Goal: Navigation & Orientation: Find specific page/section

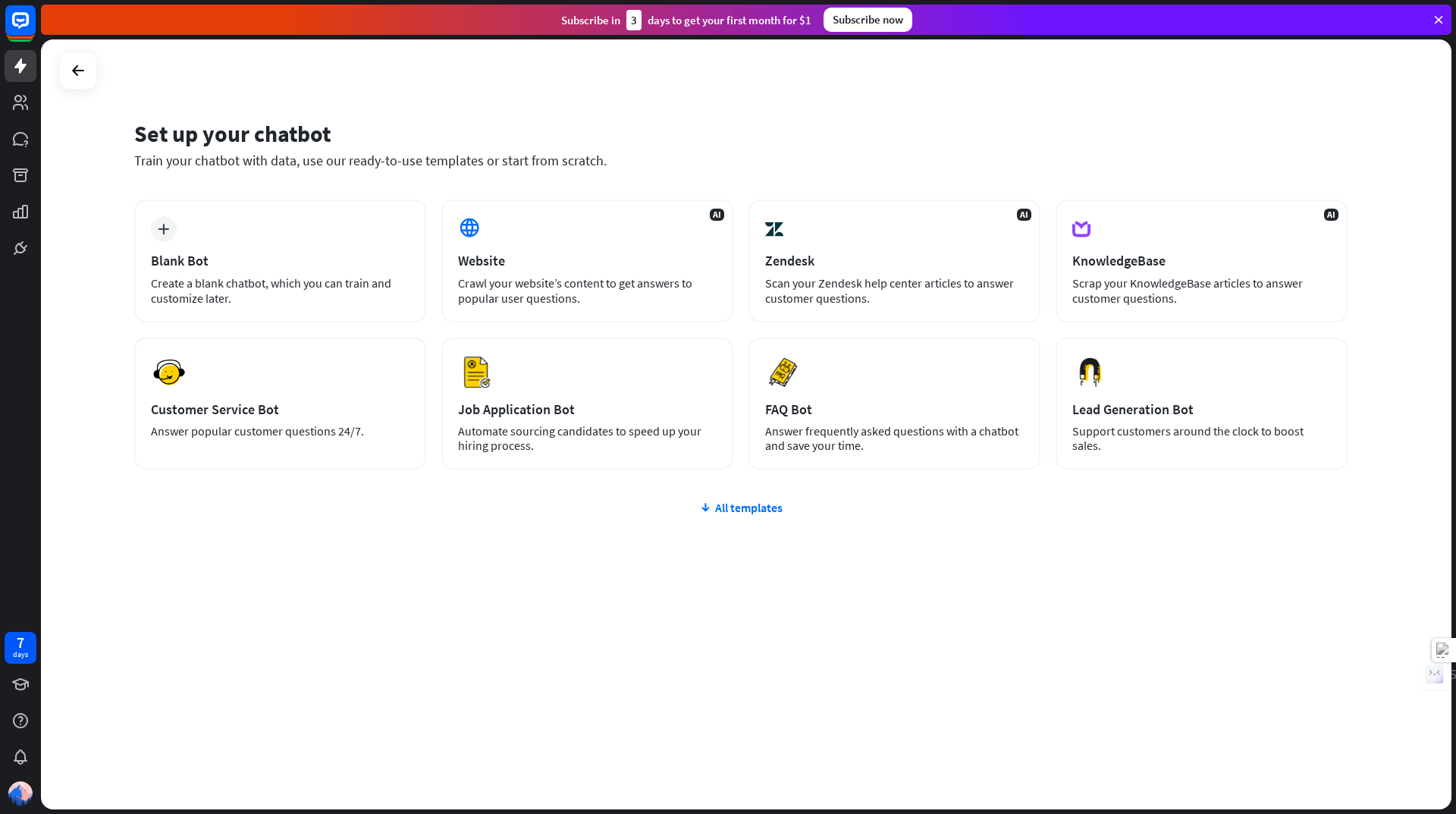
click at [431, 272] on div "plus Blank Bot Create a blank chatbot, which you can train and customize later.…" at bounding box center [740, 335] width 1213 height 270
click at [288, 274] on div "plus Blank Bot Create a blank chatbot, which you can train and customize later." at bounding box center [280, 261] width 292 height 123
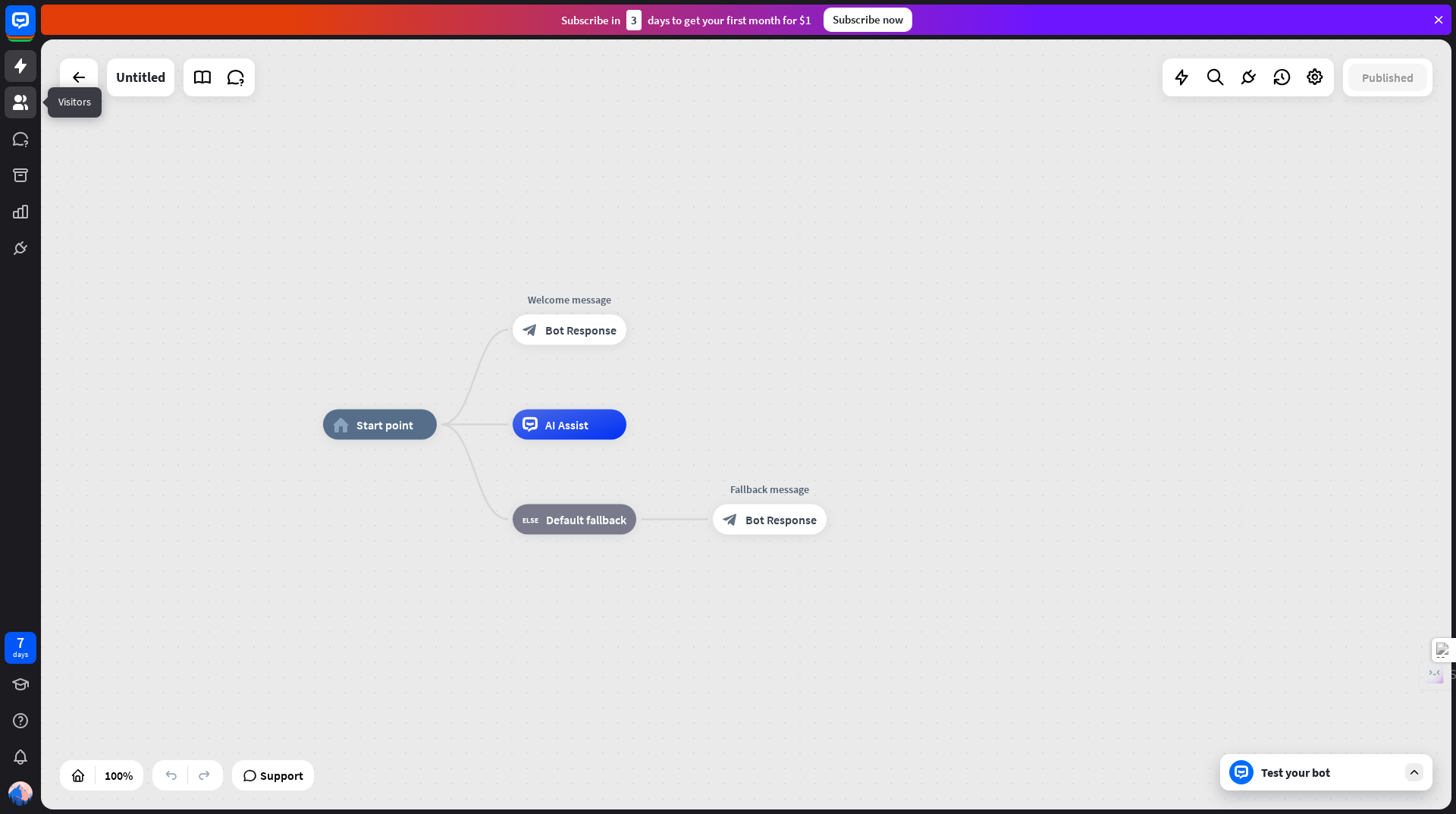
click at [24, 99] on icon at bounding box center [20, 102] width 15 height 15
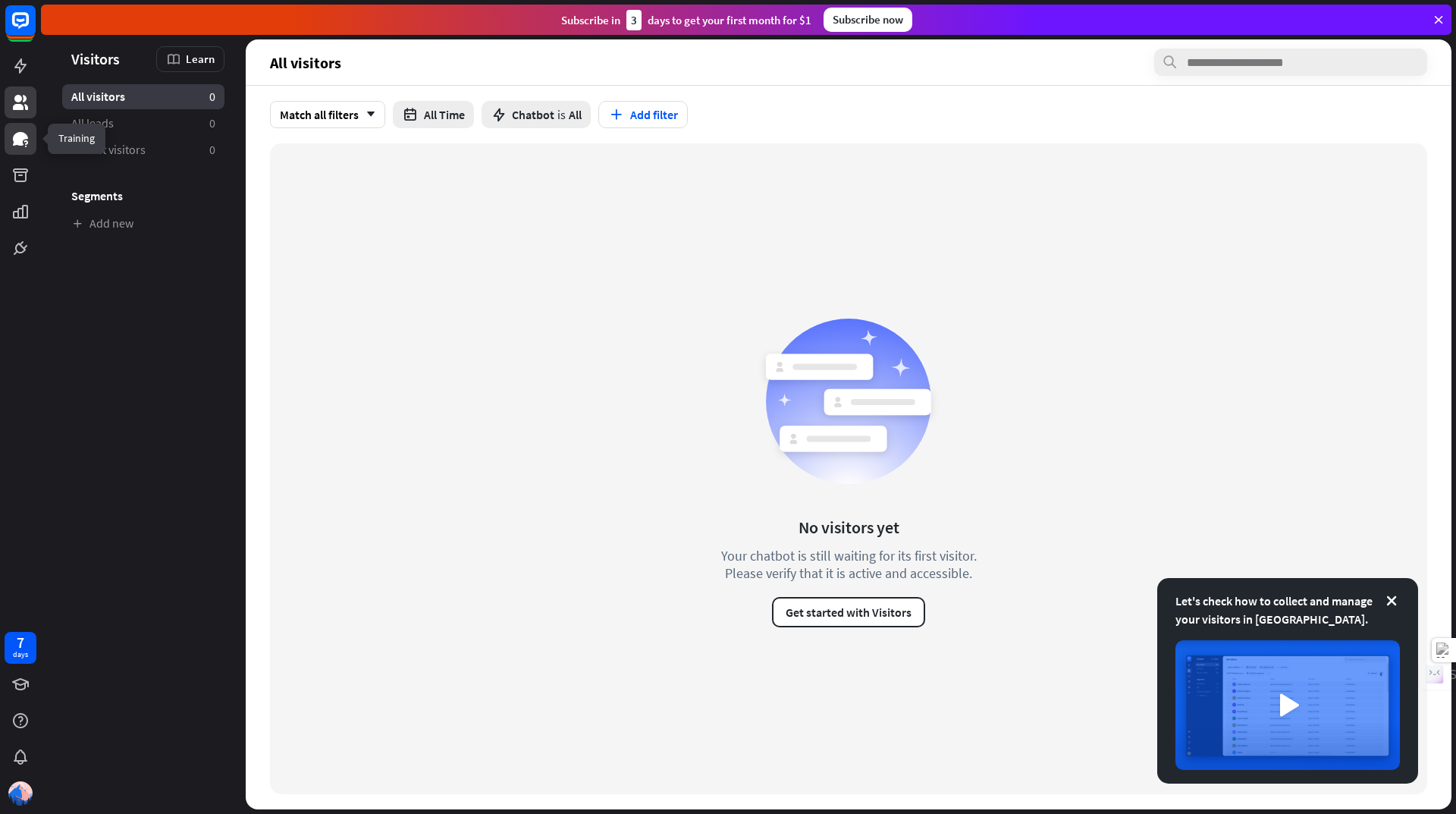
click at [17, 138] on icon at bounding box center [20, 139] width 15 height 13
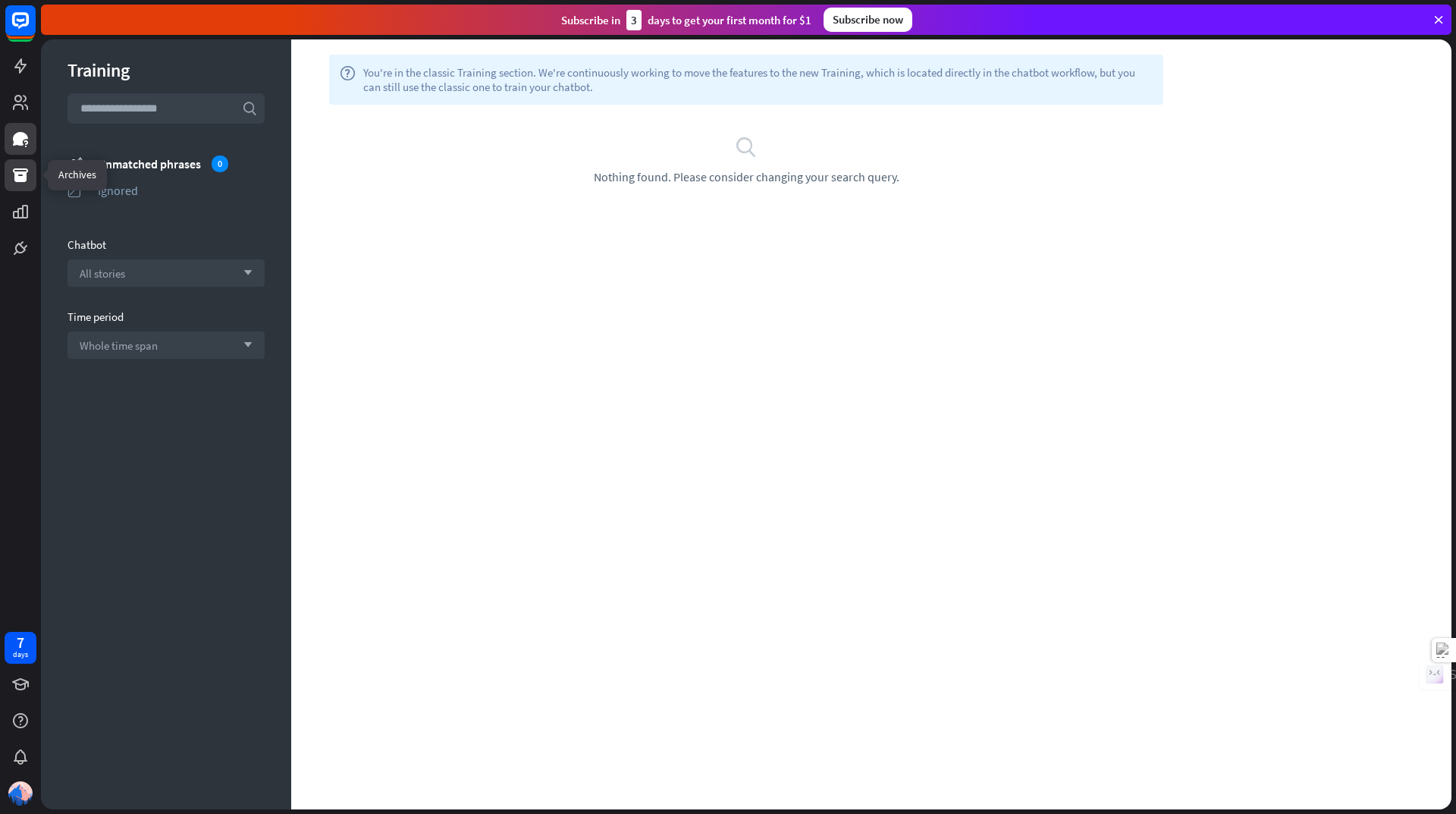
click at [12, 184] on link at bounding box center [20, 174] width 31 height 31
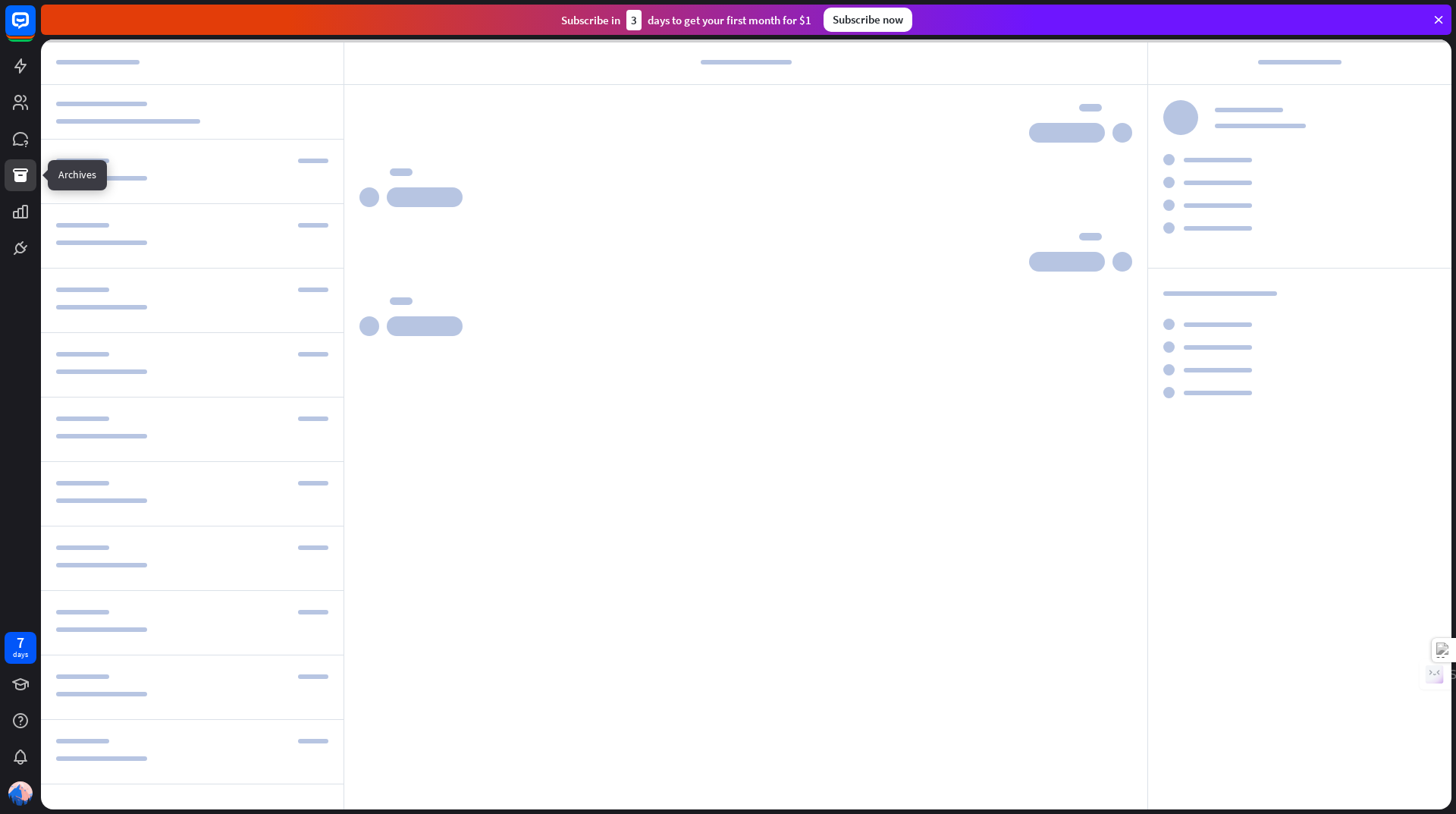
click at [12, 184] on link at bounding box center [20, 174] width 31 height 31
